Goal: Information Seeking & Learning: Check status

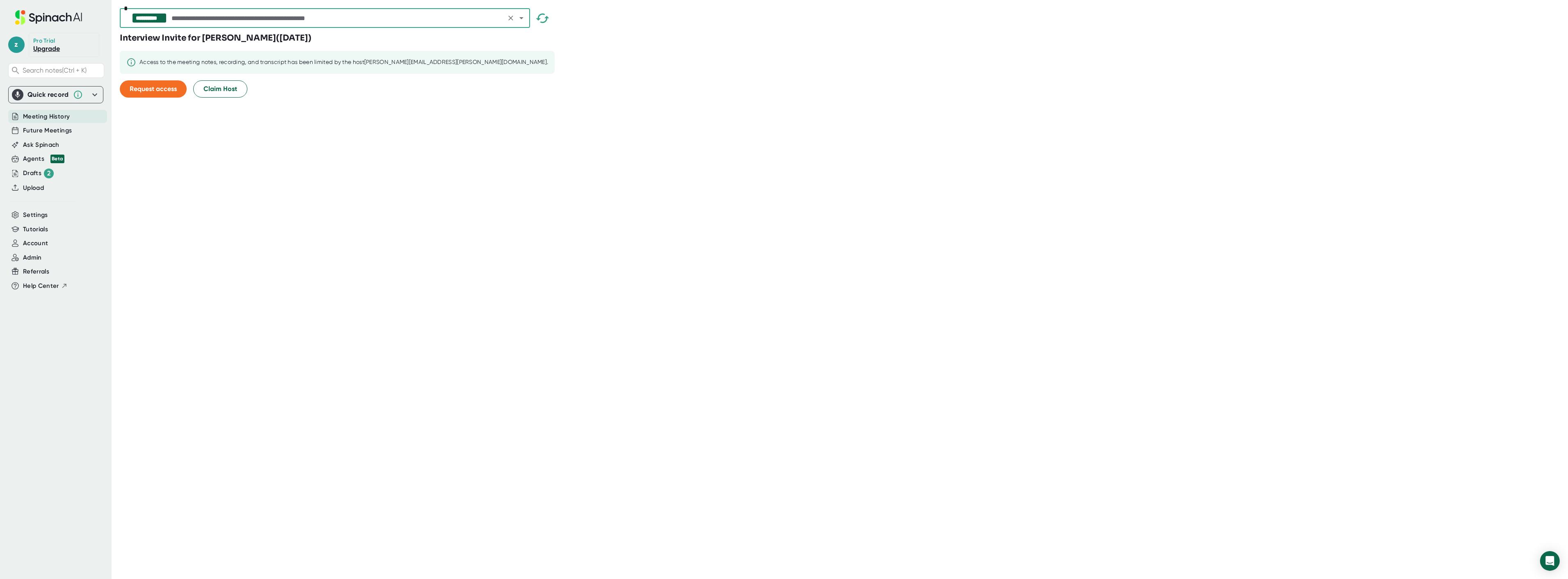
click at [231, 12] on input "text" at bounding box center [337, 18] width 333 height 12
click at [233, 14] on input "text" at bounding box center [337, 18] width 333 height 12
click at [236, 16] on input "text" at bounding box center [337, 18] width 333 height 12
click at [509, 14] on icon "Clear" at bounding box center [510, 18] width 8 height 8
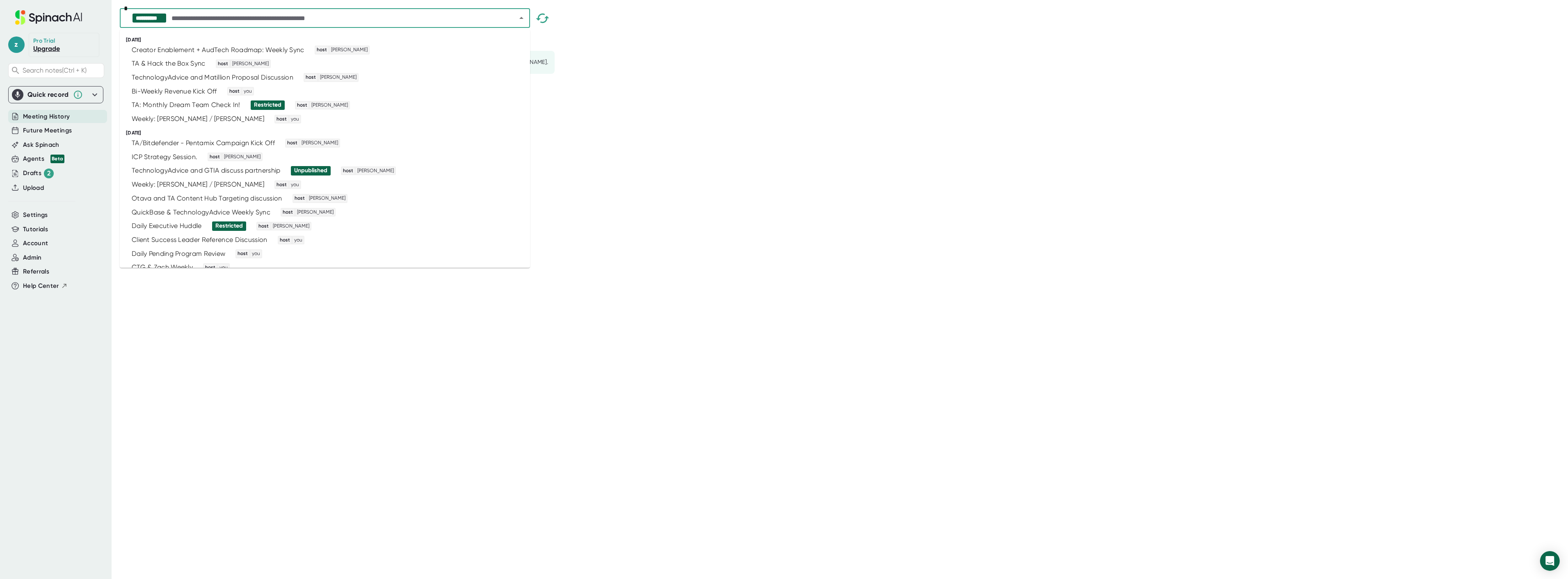
click at [511, 18] on div at bounding box center [516, 18] width 21 height 12
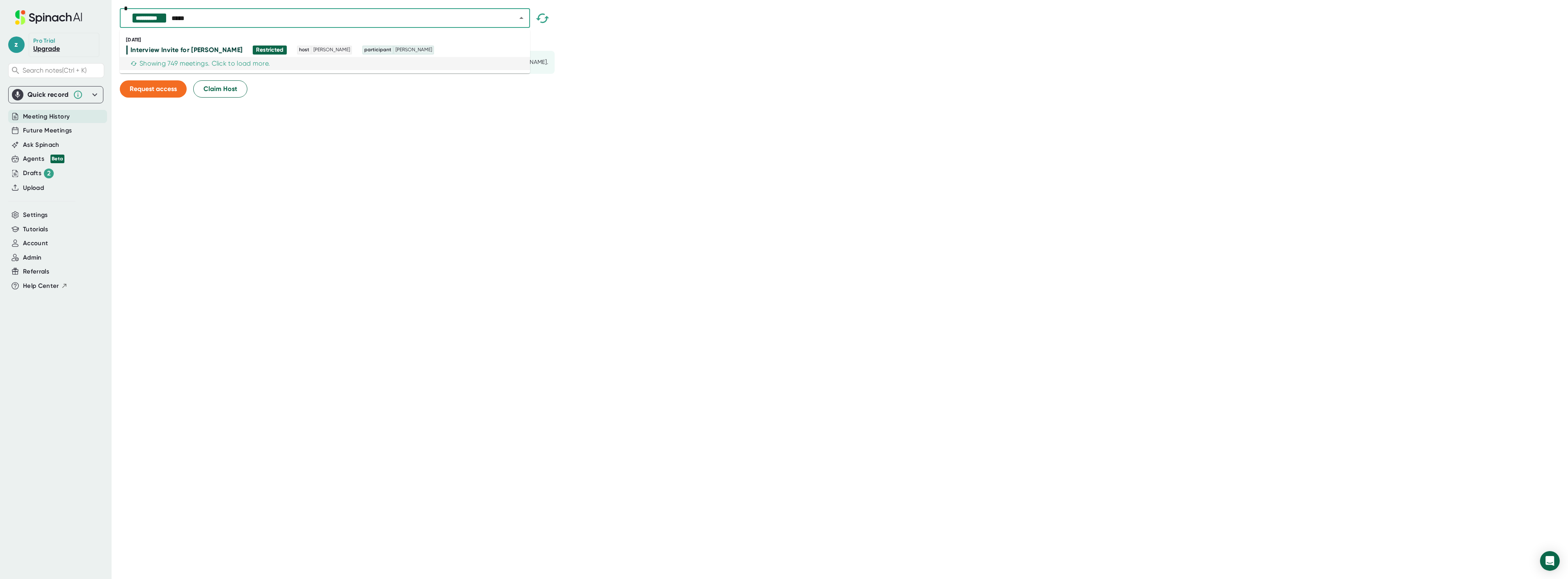
click at [214, 64] on div "Showing 749 meetings. Click to load more." at bounding box center [200, 63] width 139 height 8
type input "*****"
